Goal: Task Accomplishment & Management: Manage account settings

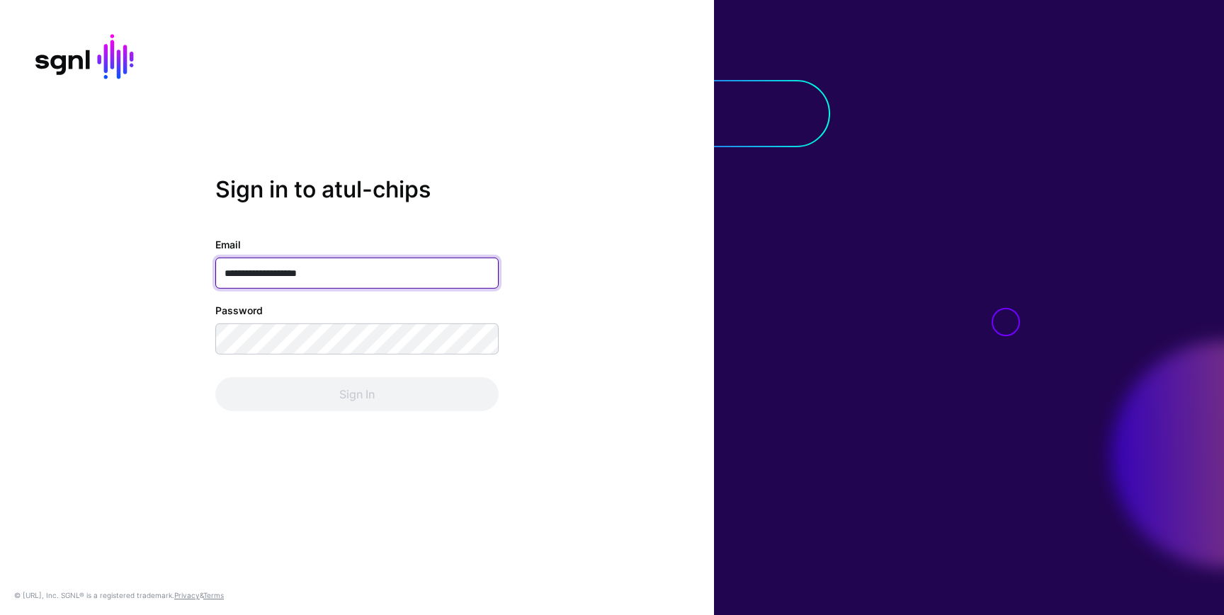
type input "**********"
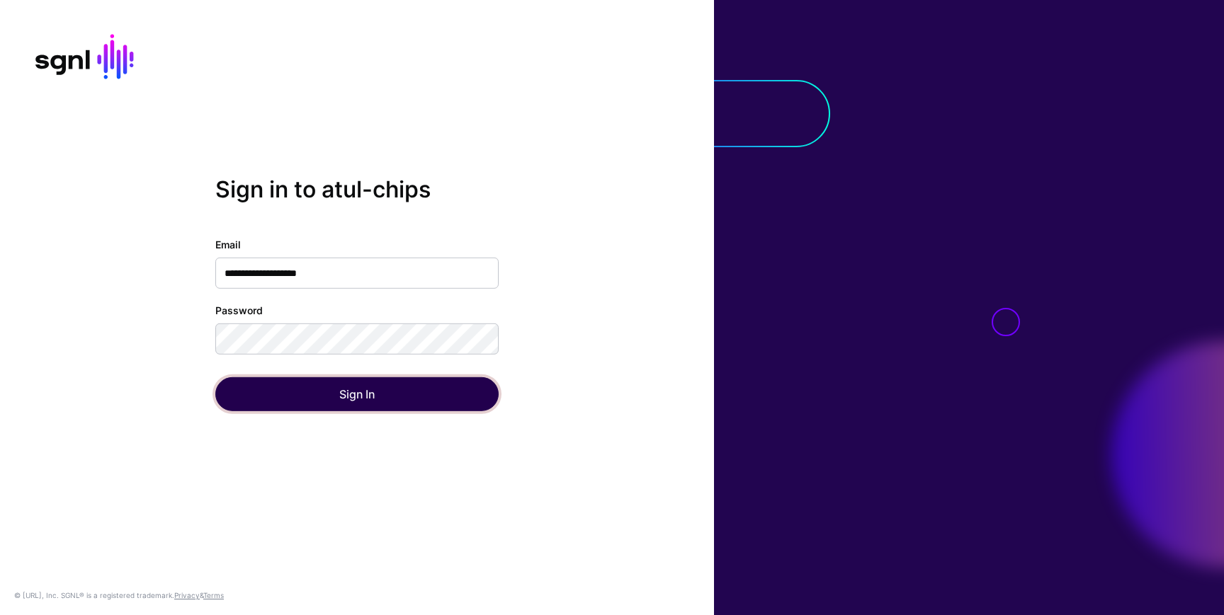
click at [239, 399] on button "Sign In" at bounding box center [356, 394] width 283 height 34
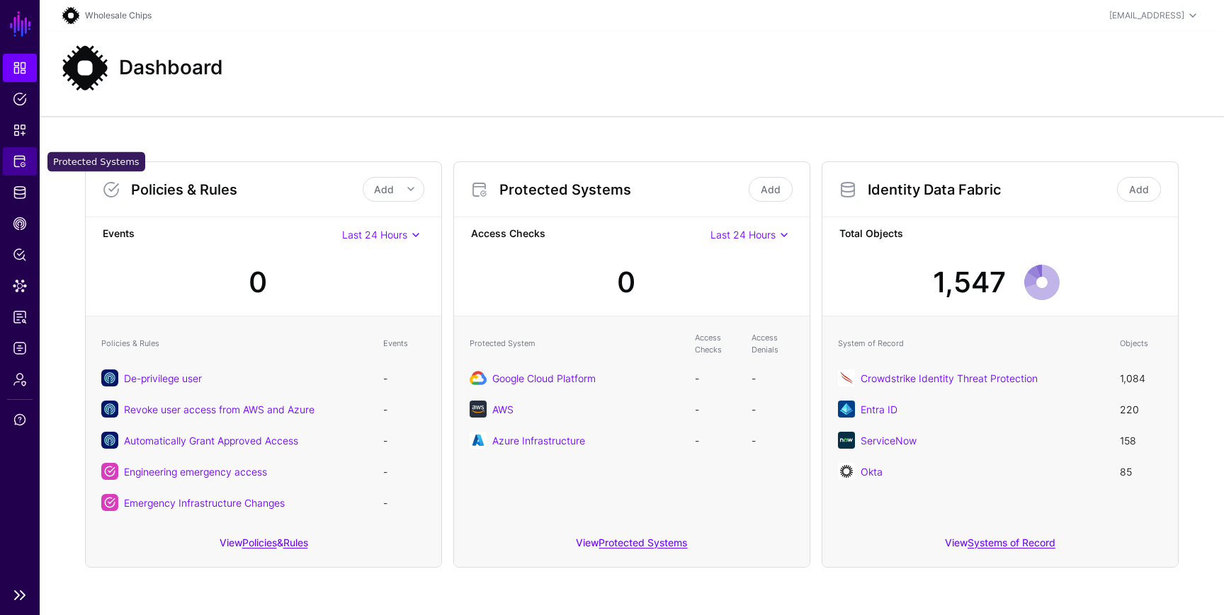
click at [19, 161] on span "Protected Systems" at bounding box center [20, 161] width 14 height 14
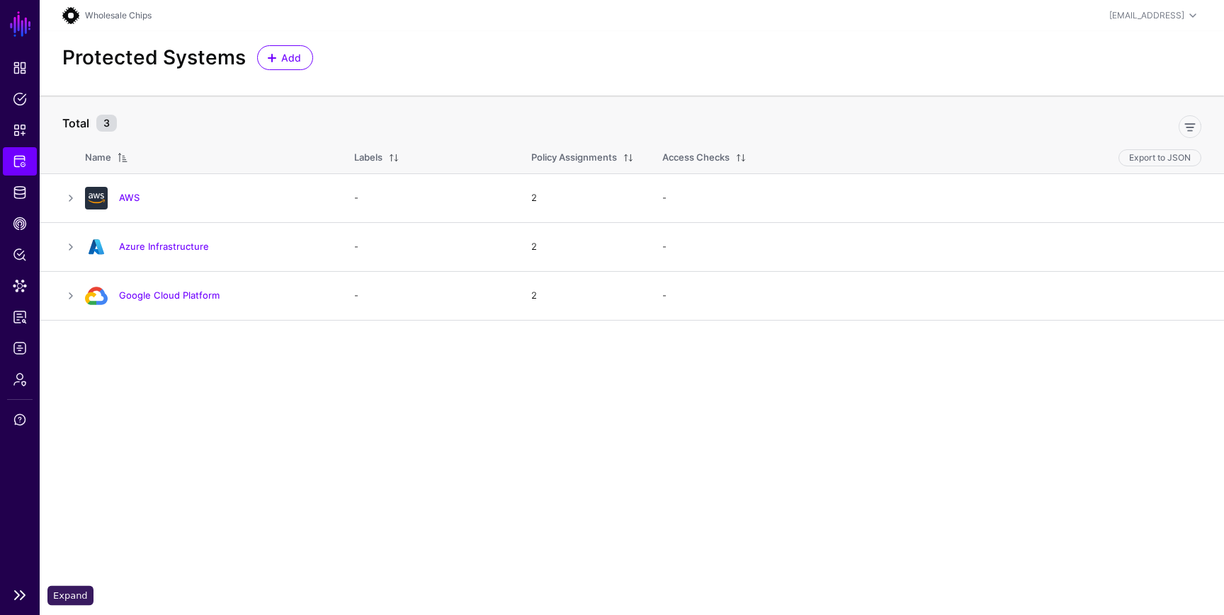
click at [23, 595] on link at bounding box center [20, 595] width 40 height 17
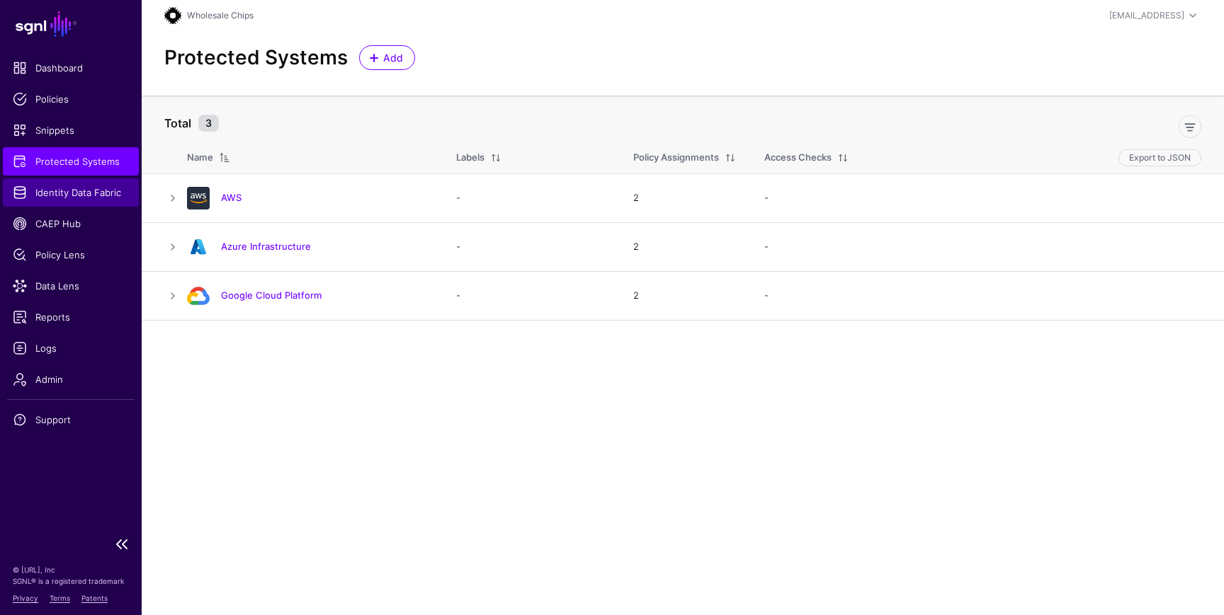
click at [94, 193] on span "Identity Data Fabric" at bounding box center [71, 193] width 116 height 14
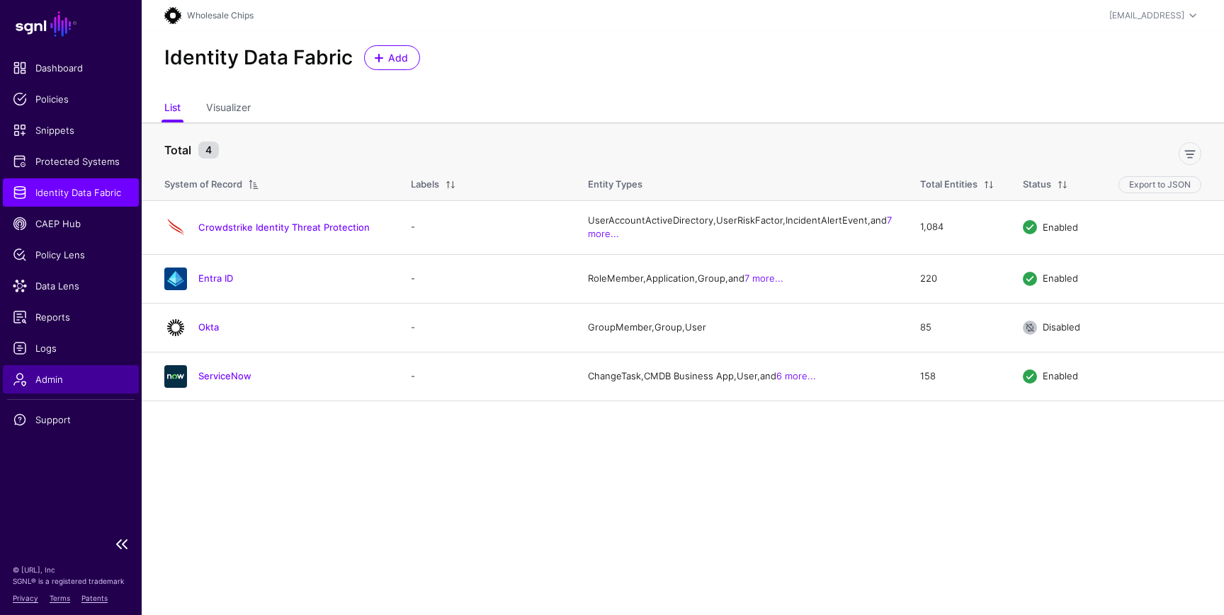
click at [71, 380] on span "Admin" at bounding box center [71, 379] width 116 height 14
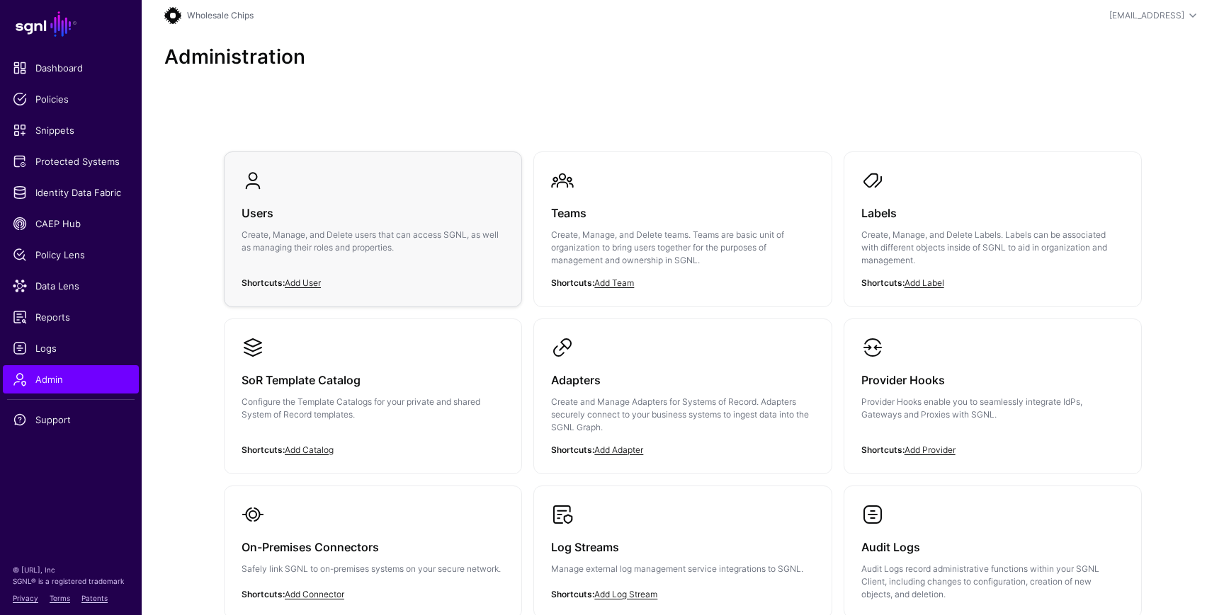
click at [317, 224] on div "Users Create, Manage, and Delete users that can access SGNL, as well as managin…" at bounding box center [372, 234] width 263 height 85
